Goal: Navigation & Orientation: Find specific page/section

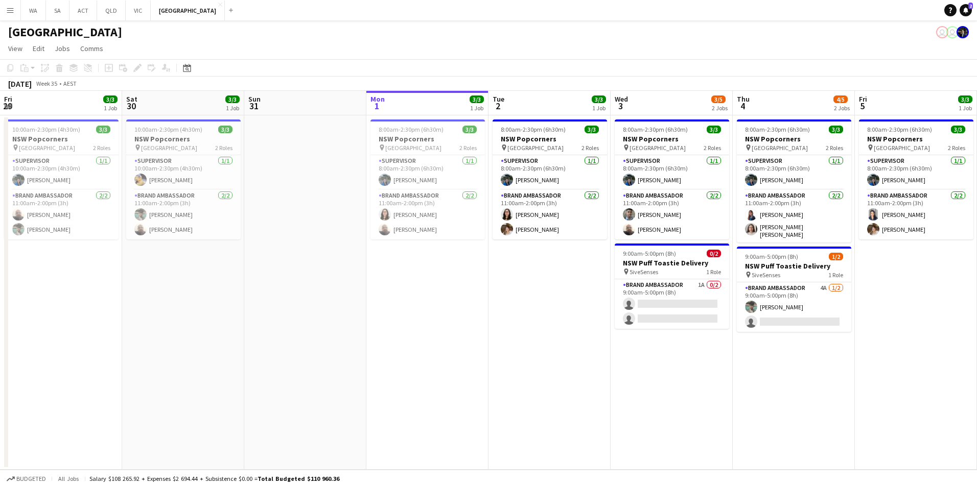
scroll to position [0, 244]
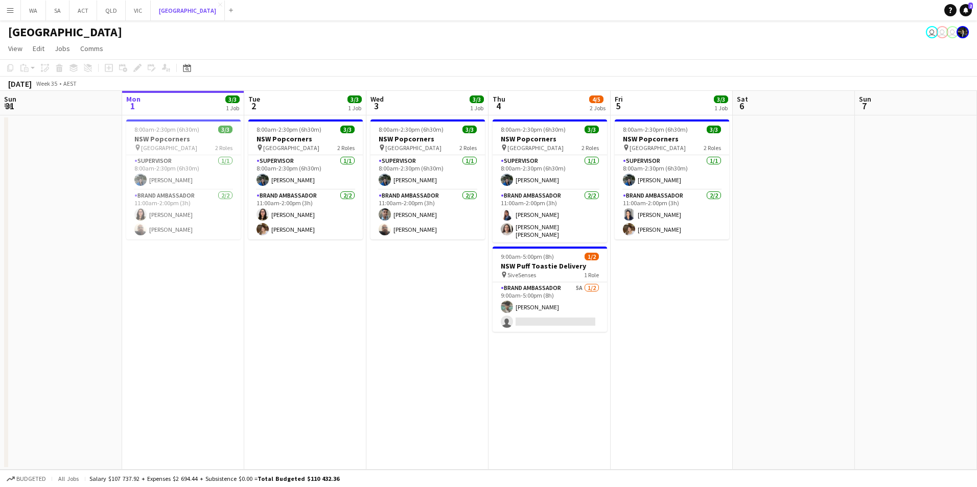
click at [151, 1] on button "NSW Close" at bounding box center [188, 11] width 74 height 20
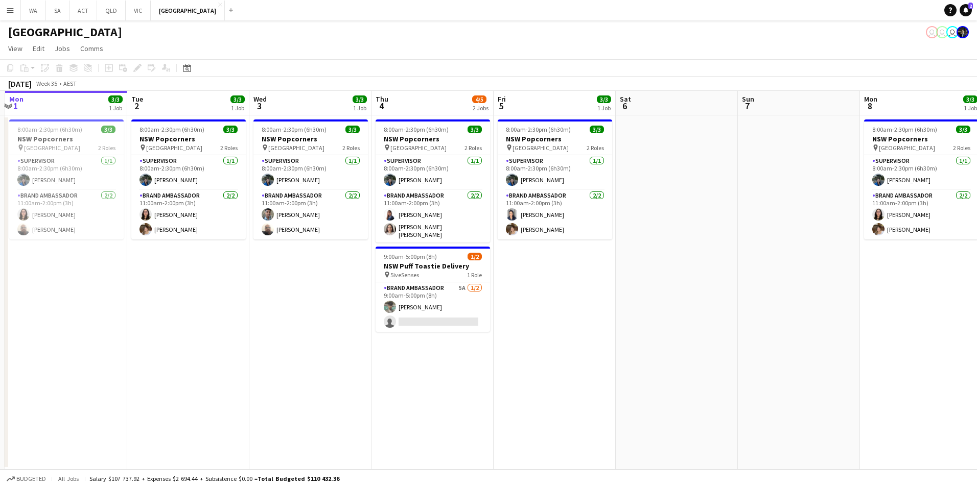
drag, startPoint x: 687, startPoint y: 395, endPoint x: 570, endPoint y: 398, distance: 117.5
click at [570, 398] on app-calendar-viewport "Fri 29 3/3 1 Job Sat 30 3/3 1 Job Sun 31 Mon 1 3/3 1 Job Tue 2 3/3 1 Job Wed 3 …" at bounding box center [488, 280] width 977 height 379
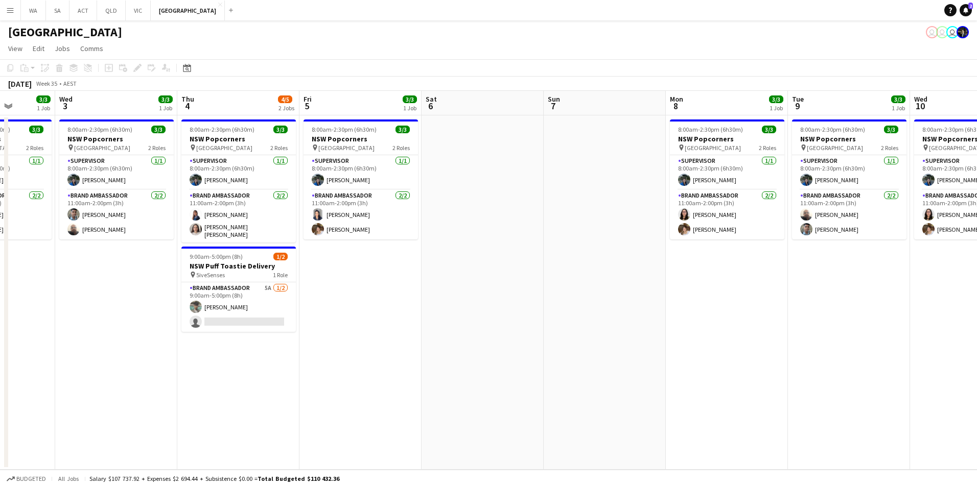
drag, startPoint x: 635, startPoint y: 332, endPoint x: 441, endPoint y: 434, distance: 218.9
click at [441, 434] on app-calendar-viewport "Sun 31 Mon 1 3/3 1 Job Tue 2 3/3 1 Job Wed 3 3/3 1 Job Thu 4 4/5 2 Jobs Fri 5 3…" at bounding box center [488, 280] width 977 height 379
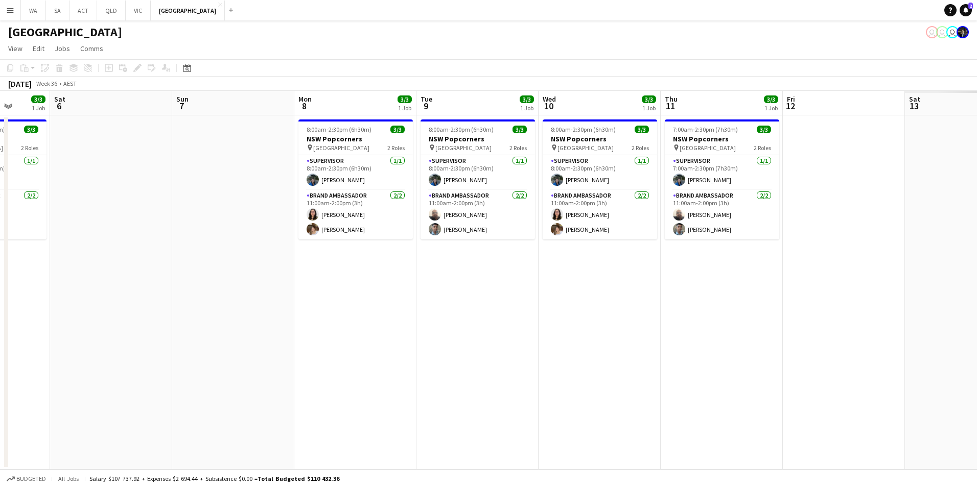
drag, startPoint x: 662, startPoint y: 370, endPoint x: 290, endPoint y: 423, distance: 375.2
click at [290, 423] on app-calendar-viewport "Wed 3 3/3 1 Job Thu 4 4/5 2 Jobs Fri 5 3/3 1 Job Sat 6 Sun 7 Mon 8 3/3 1 Job Tu…" at bounding box center [488, 280] width 977 height 379
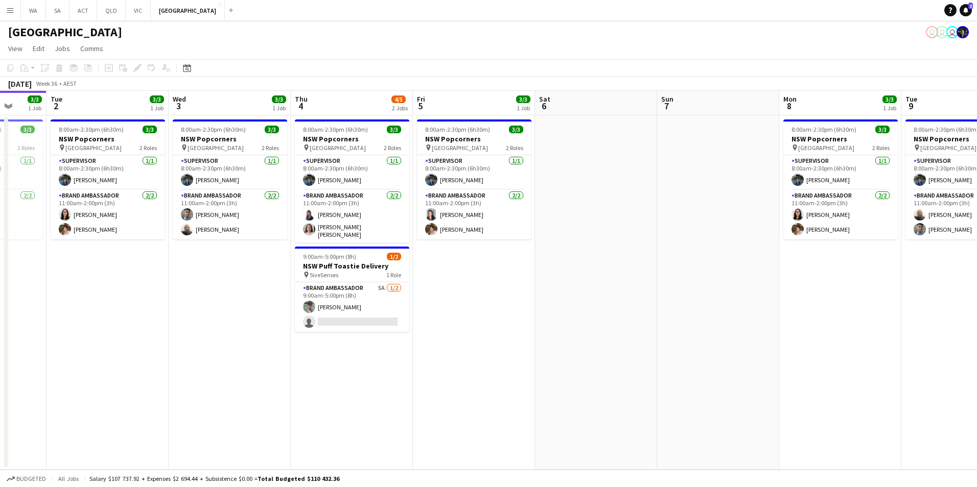
drag, startPoint x: 697, startPoint y: 402, endPoint x: 783, endPoint y: 391, distance: 86.9
click at [790, 391] on app-calendar-viewport "Sat 30 3/3 1 Job Sun 31 Mon 1 3/3 1 Job Tue 2 3/3 1 Job Wed 3 3/3 1 Job Thu 4 4…" at bounding box center [488, 280] width 977 height 379
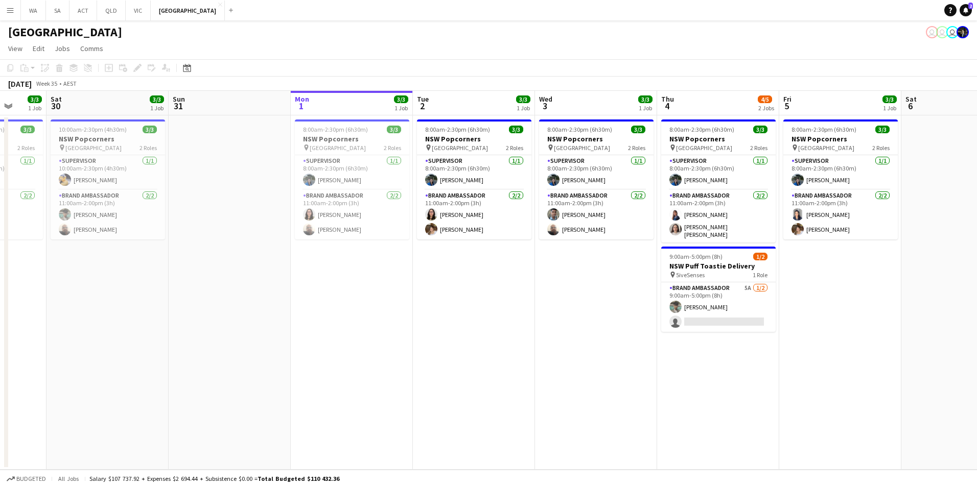
drag, startPoint x: 543, startPoint y: 424, endPoint x: 910, endPoint y: 400, distance: 367.6
click at [910, 400] on app-calendar-viewport "Wed 27 Thu 28 Fri 29 3/3 1 Job Sat 30 3/3 1 Job Sun 31 Mon 1 3/3 1 Job Tue 2 3/…" at bounding box center [488, 280] width 977 height 379
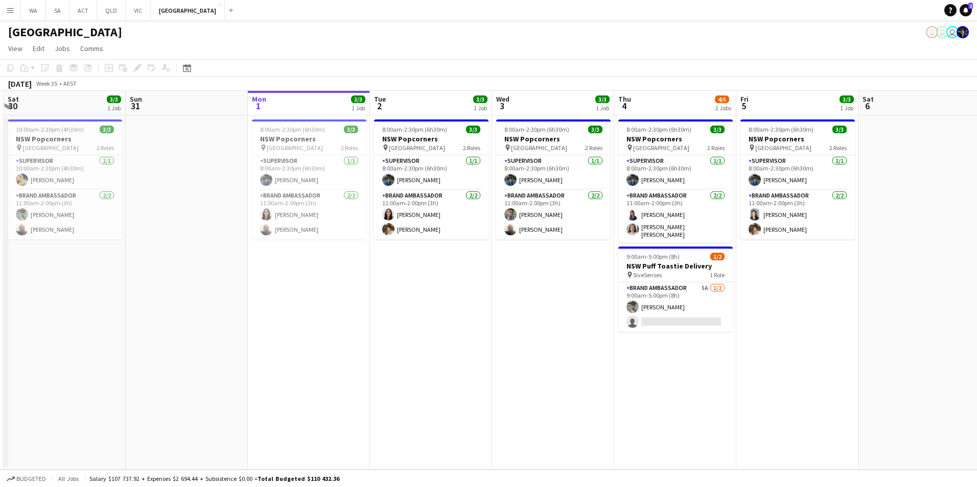
drag, startPoint x: 771, startPoint y: 408, endPoint x: 697, endPoint y: 412, distance: 74.2
click at [697, 412] on app-calendar-viewport "Wed 27 3/3 1 Job Thu 28 3/3 1 Job Fri 29 3/3 1 Job Sat 30 3/3 1 Job Sun 31 Mon …" at bounding box center [488, 280] width 977 height 379
